Goal: Book appointment/travel/reservation

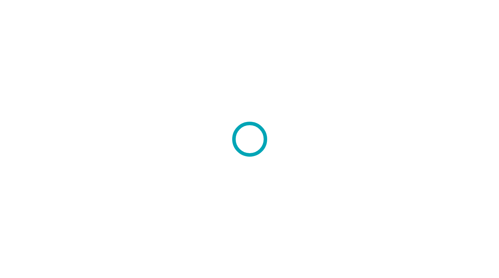
click at [194, 97] on div at bounding box center [249, 139] width 499 height 278
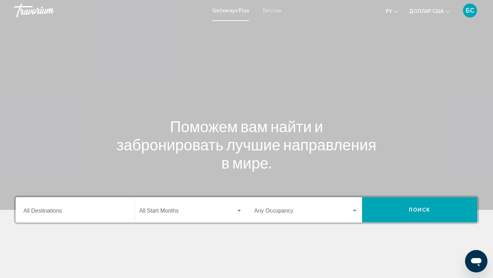
click at [103, 215] on div "Destination All Destinations" at bounding box center [75, 210] width 104 height 22
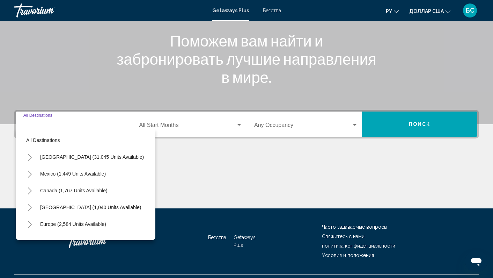
scroll to position [102, 0]
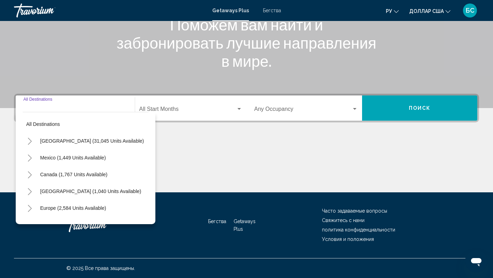
click at [106, 107] on div "Destination All Destinations" at bounding box center [75, 108] width 104 height 22
click at [112, 110] on input "Destination All Destinations" at bounding box center [75, 110] width 104 height 6
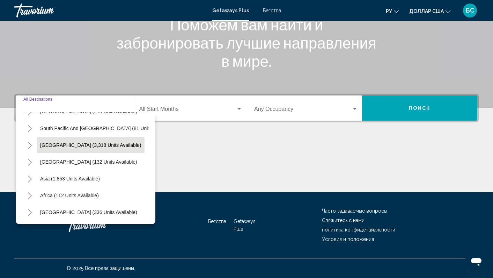
scroll to position [118, 0]
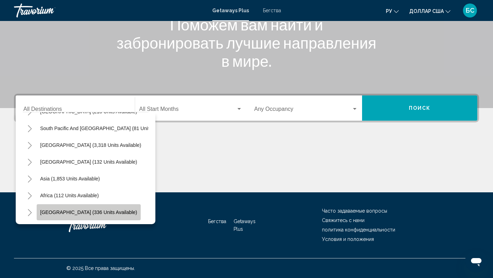
click at [102, 209] on span "[GEOGRAPHIC_DATA] (336 units available)" at bounding box center [88, 212] width 97 height 6
type input "**********"
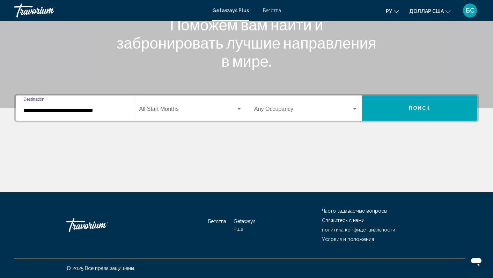
click at [409, 107] on button "Поиск" at bounding box center [420, 107] width 116 height 25
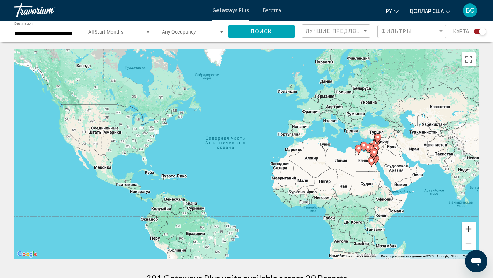
click at [471, 228] on button "Увеличить" at bounding box center [469, 229] width 14 height 14
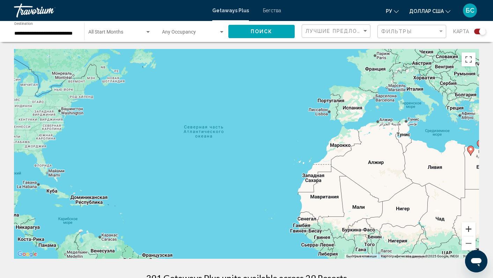
click at [471, 228] on button "Увеличить" at bounding box center [469, 229] width 14 height 14
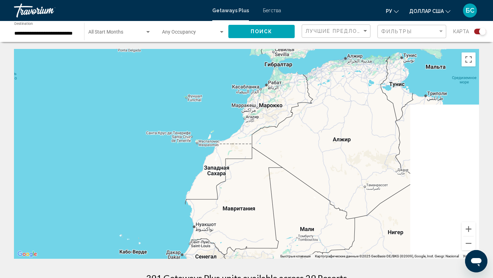
drag, startPoint x: 432, startPoint y: 170, endPoint x: 197, endPoint y: 155, distance: 235.6
click at [197, 155] on div "Основное содержание" at bounding box center [246, 154] width 465 height 210
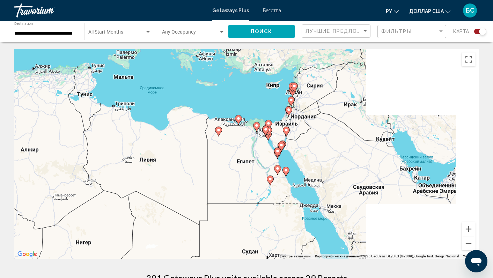
drag, startPoint x: 437, startPoint y: 184, endPoint x: 228, endPoint y: 151, distance: 211.1
click at [228, 151] on div "Чтобы активировать перетаскивание с помощью клавиатуры, нажмите Alt + Ввод. Пос…" at bounding box center [246, 154] width 465 height 210
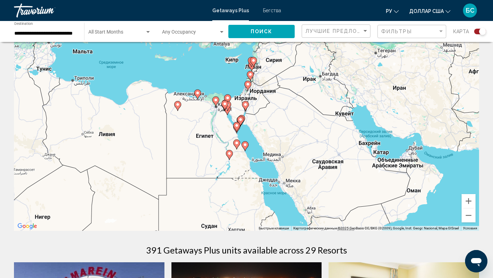
scroll to position [28, 0]
click at [405, 163] on div "Чтобы активировать перетаскивание с помощью клавиатуры, нажмите Alt + Ввод. Пос…" at bounding box center [246, 126] width 465 height 210
click at [73, 31] on input "**********" at bounding box center [45, 34] width 63 height 6
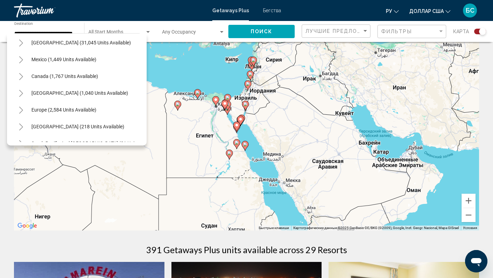
scroll to position [0, 0]
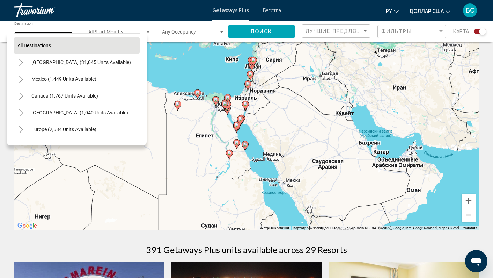
click at [104, 46] on button "All destinations" at bounding box center [77, 45] width 126 height 16
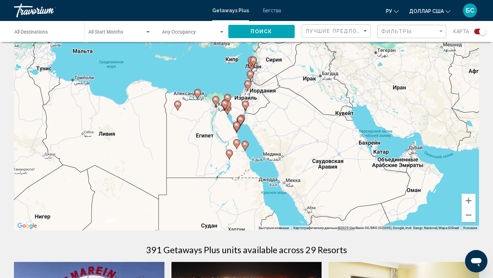
click at [268, 31] on span "Поиск" at bounding box center [262, 32] width 22 height 6
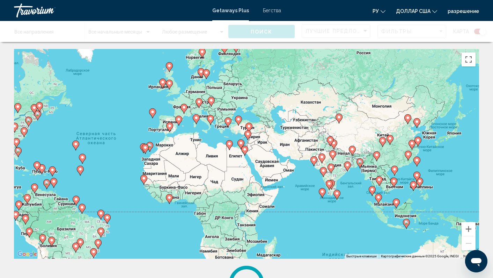
click at [230, 121] on image "Основное содержание" at bounding box center [228, 121] width 4 height 4
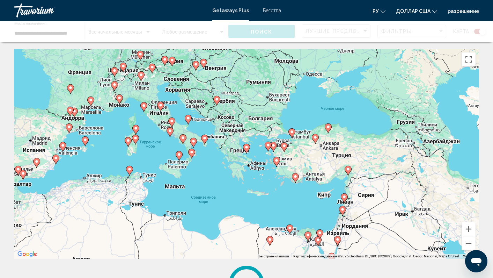
click at [247, 146] on image "Основное содержание" at bounding box center [247, 147] width 4 height 4
type input "**********"
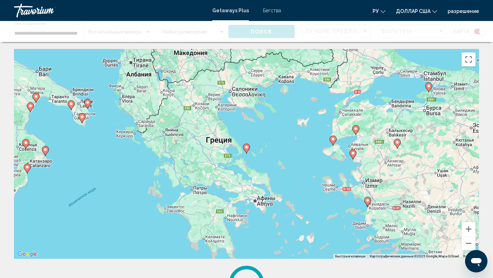
click at [247, 146] on image "Основное содержание" at bounding box center [247, 147] width 4 height 4
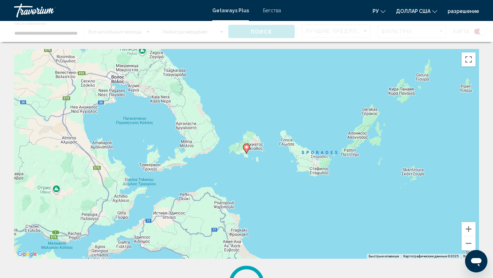
click at [247, 146] on image "Основное содержание" at bounding box center [247, 147] width 4 height 4
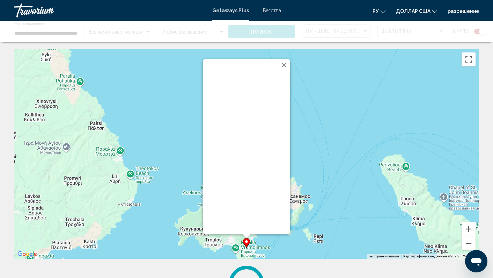
click at [285, 63] on button "Закрыть" at bounding box center [284, 65] width 10 height 10
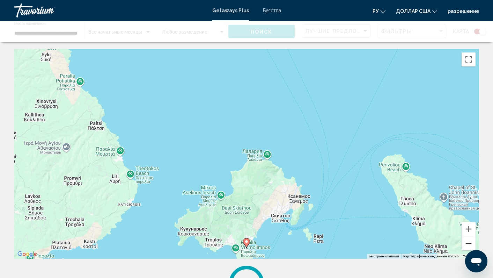
click at [467, 241] on button "Уменьшить" at bounding box center [469, 243] width 14 height 14
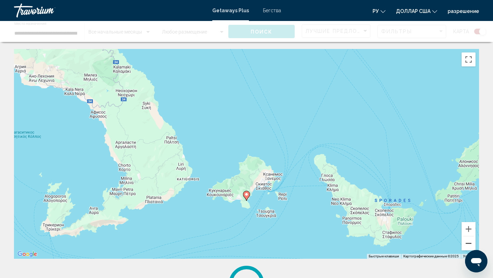
click at [467, 241] on button "Уменьшить" at bounding box center [469, 243] width 14 height 14
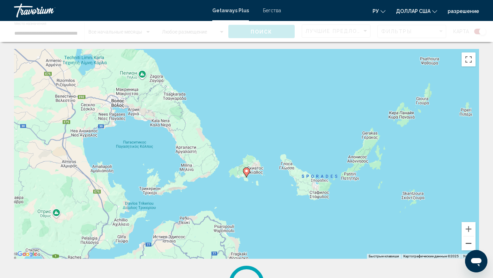
click at [467, 241] on button "Уменьшить" at bounding box center [469, 243] width 14 height 14
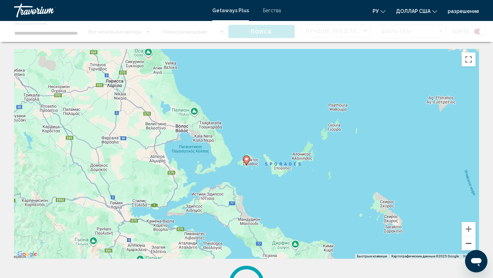
click at [467, 241] on button "Уменьшить" at bounding box center [469, 243] width 14 height 14
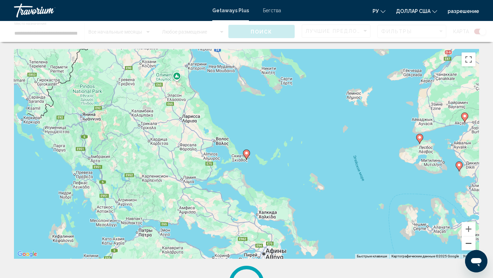
click at [467, 241] on button "Уменьшить" at bounding box center [469, 243] width 14 height 14
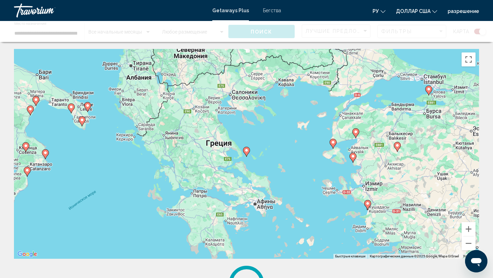
click at [334, 141] on image "Основное содержание" at bounding box center [333, 142] width 4 height 4
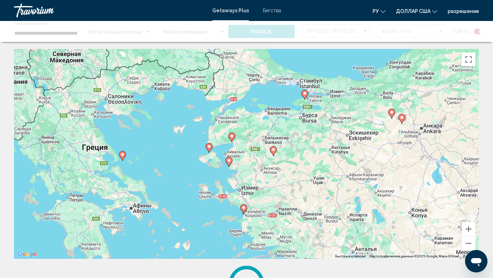
drag, startPoint x: 425, startPoint y: 128, endPoint x: 298, endPoint y: 133, distance: 127.6
click at [298, 133] on div "Чтобы активировать перетаскивание с помощью клавиатуры, нажмите Alt + Ввод. Пос…" at bounding box center [246, 154] width 465 height 210
click at [305, 93] on image "Основное содержание" at bounding box center [305, 94] width 4 height 4
